Goal: Information Seeking & Learning: Learn about a topic

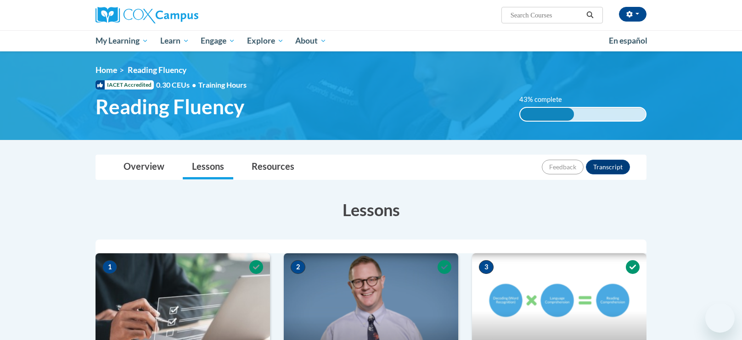
scroll to position [308, 0]
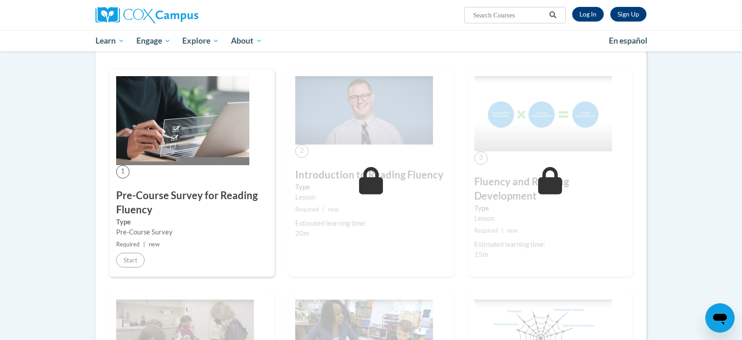
scroll to position [145, 0]
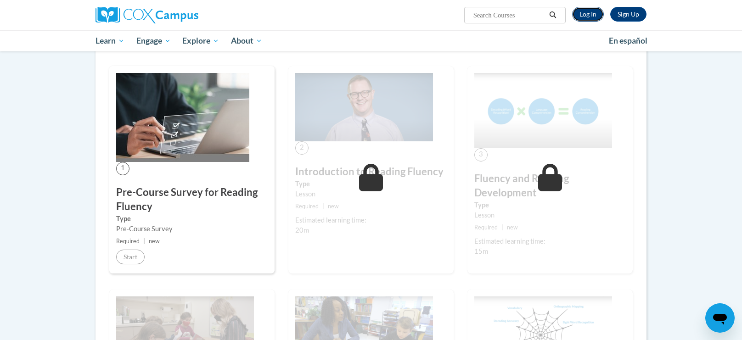
click at [593, 18] on link "Log In" at bounding box center [588, 14] width 32 height 15
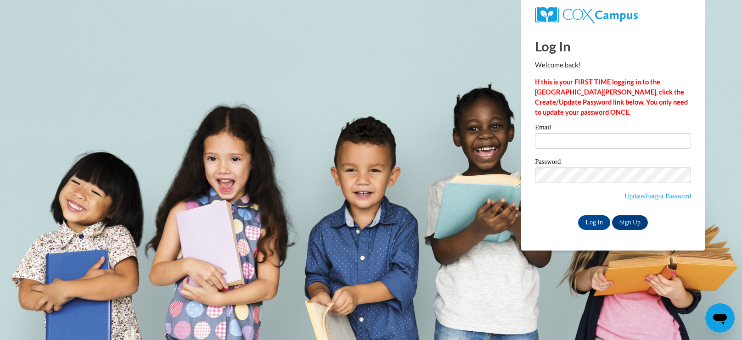
type input "rocketyo8@gmail.com"
click at [586, 226] on input "Log In" at bounding box center [594, 222] width 32 height 15
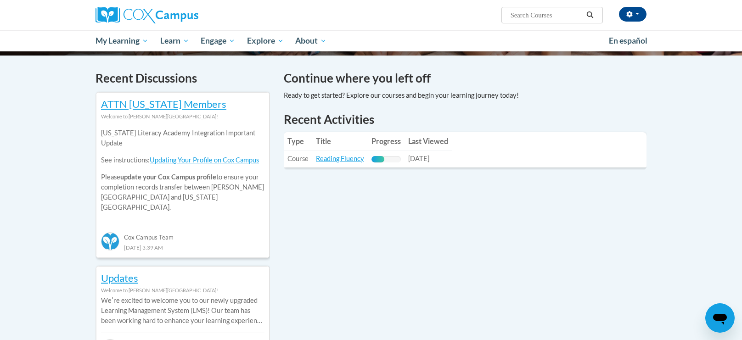
scroll to position [251, 0]
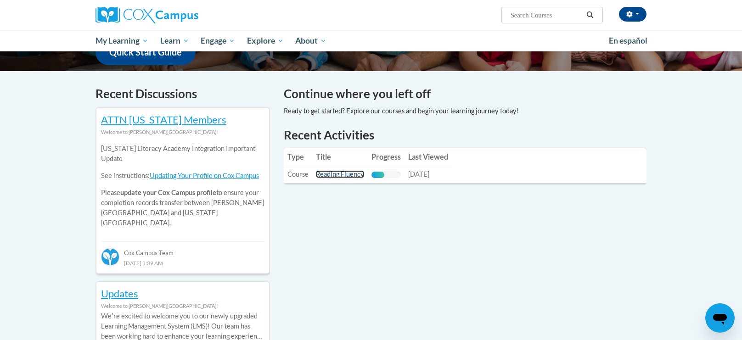
click at [326, 174] on link "Reading Fluency" at bounding box center [340, 174] width 48 height 8
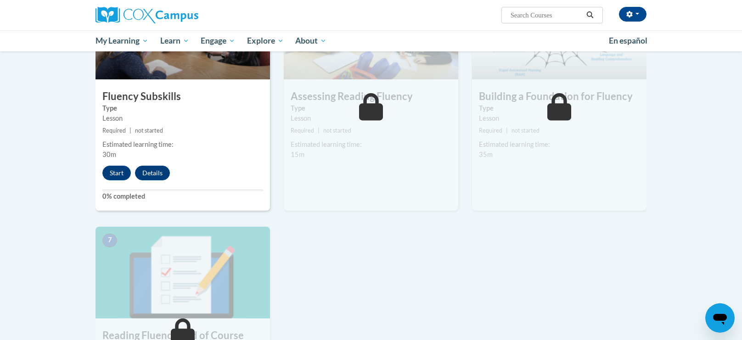
scroll to position [507, 0]
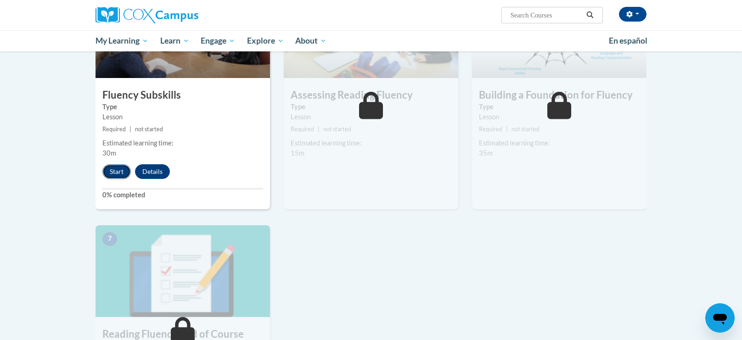
click at [110, 174] on button "Start" at bounding box center [116, 171] width 28 height 15
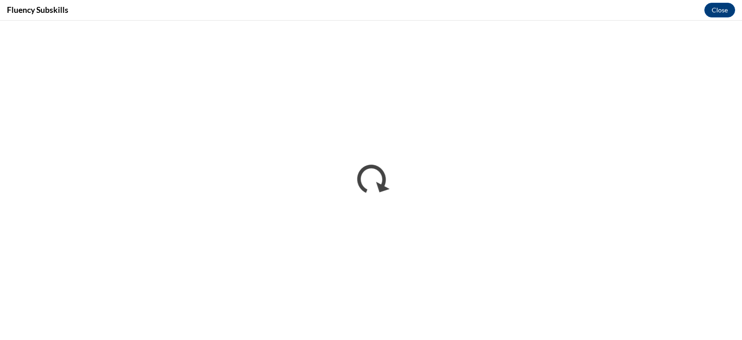
scroll to position [0, 0]
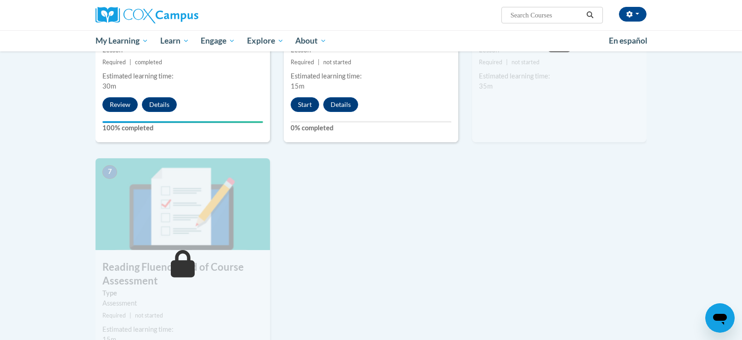
scroll to position [572, 0]
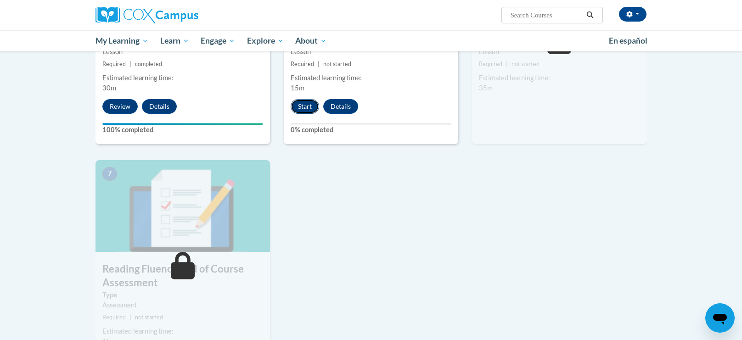
click at [306, 104] on button "Start" at bounding box center [305, 106] width 28 height 15
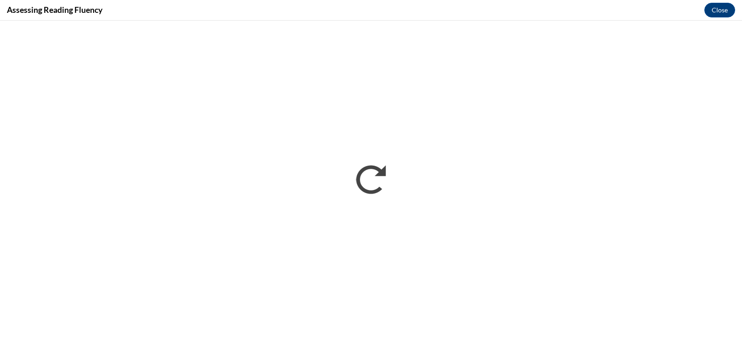
scroll to position [0, 0]
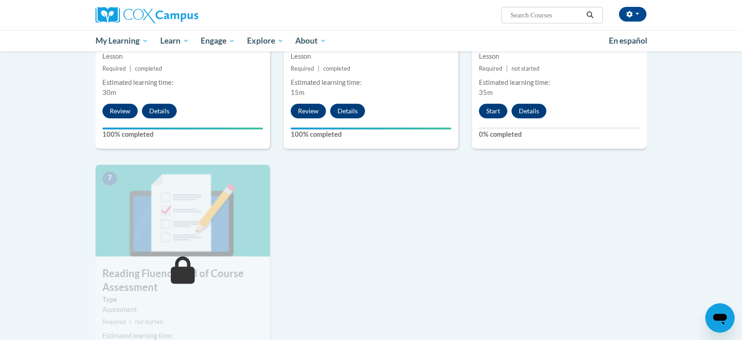
scroll to position [569, 0]
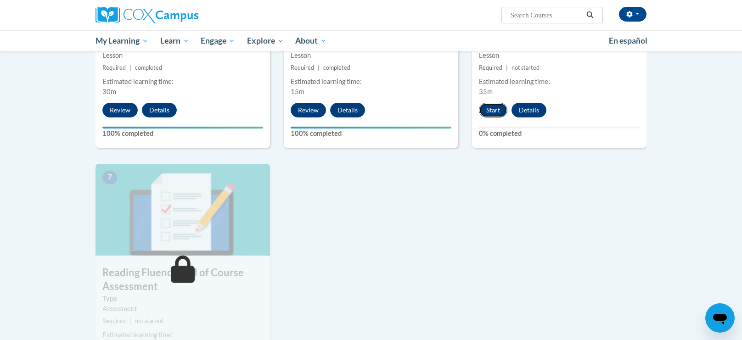
click at [487, 107] on button "Start" at bounding box center [493, 110] width 28 height 15
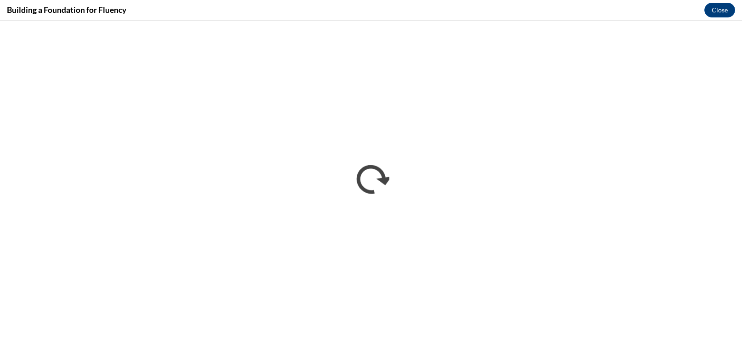
scroll to position [0, 0]
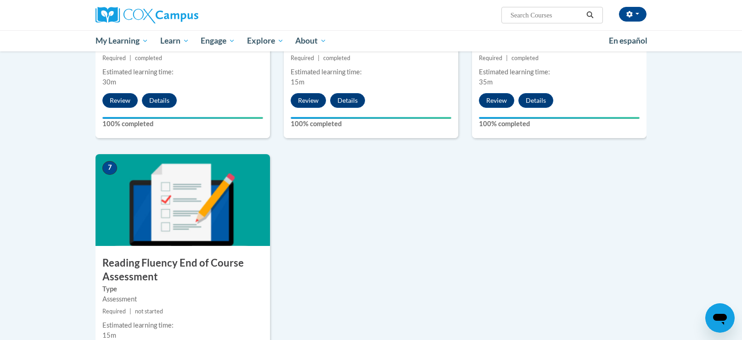
scroll to position [620, 0]
